Goal: Information Seeking & Learning: Check status

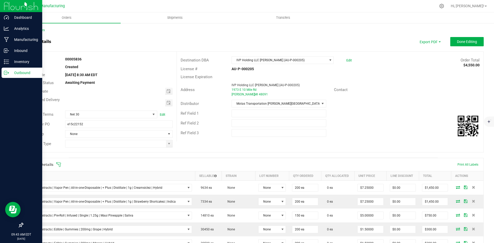
click at [15, 73] on p "Outbound" at bounding box center [24, 73] width 31 height 6
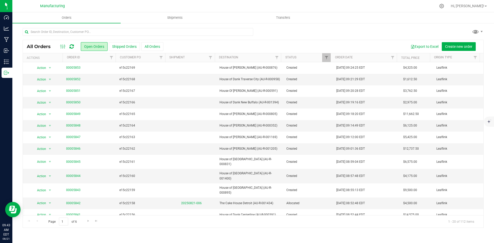
click at [72, 45] on icon at bounding box center [71, 46] width 4 height 5
click at [67, 33] on input "text" at bounding box center [138, 32] width 231 height 8
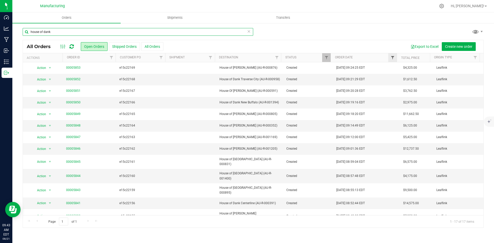
type input "house of dank"
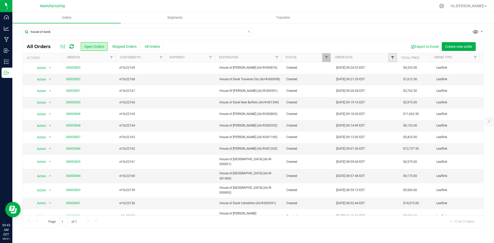
click at [393, 58] on span "Filter" at bounding box center [393, 58] width 4 height 4
click at [405, 75] on span "Equal to" at bounding box center [415, 75] width 46 height 7
click at [406, 92] on li "Is after" at bounding box center [418, 92] width 53 height 8
click at [441, 88] on span "select" at bounding box center [440, 89] width 4 height 4
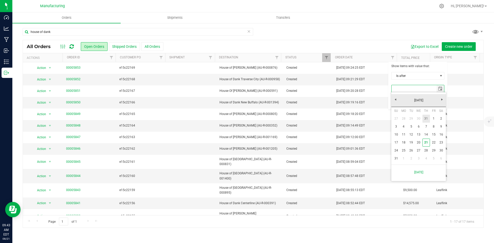
click at [426, 118] on link "31" at bounding box center [426, 119] width 7 height 8
type input "[DATE]"
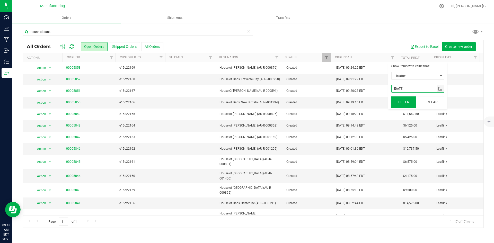
click at [408, 106] on button "Filter" at bounding box center [404, 102] width 25 height 11
